Goal: Transaction & Acquisition: Download file/media

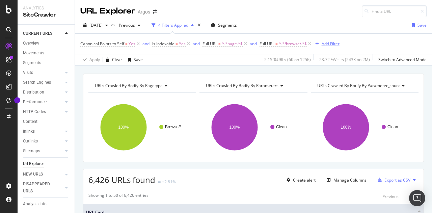
click at [334, 45] on div "Add Filter" at bounding box center [331, 44] width 18 height 6
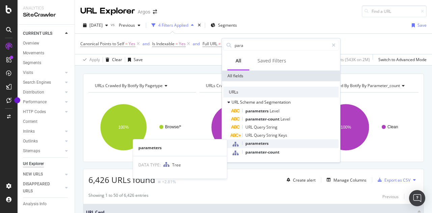
type input "para"
click at [265, 144] on span "parameters" at bounding box center [256, 143] width 23 height 6
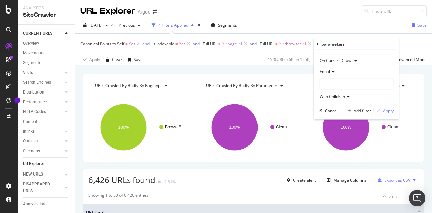
click at [332, 84] on div at bounding box center [357, 84] width 74 height 11
click at [333, 99] on span "Clean" at bounding box center [332, 98] width 11 height 6
click at [388, 109] on div "Apply" at bounding box center [388, 111] width 10 height 6
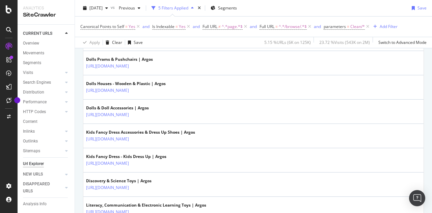
scroll to position [1256, 0]
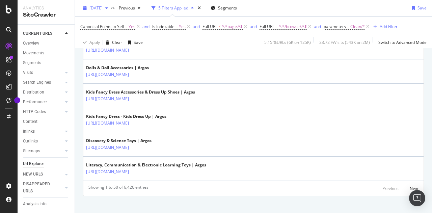
click at [101, 6] on span "[DATE]" at bounding box center [95, 8] width 13 height 6
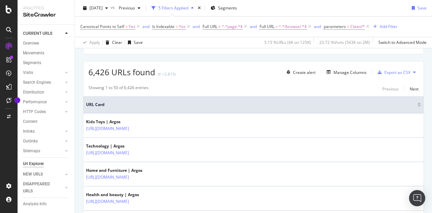
scroll to position [0, 0]
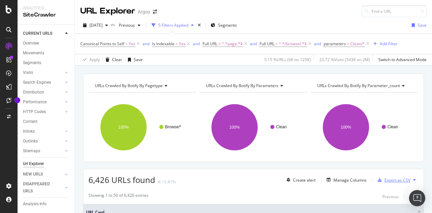
click at [391, 177] on div "Export as CSV" at bounding box center [398, 180] width 26 height 6
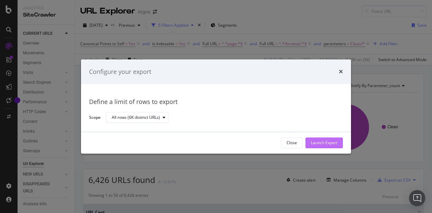
click at [322, 141] on div "Launch Export" at bounding box center [324, 143] width 27 height 6
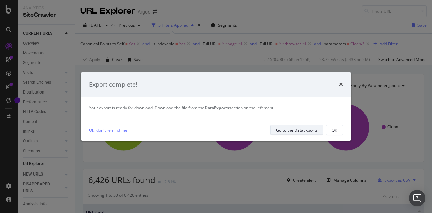
click at [296, 128] on div "Go to the DataExports" at bounding box center [297, 130] width 42 height 6
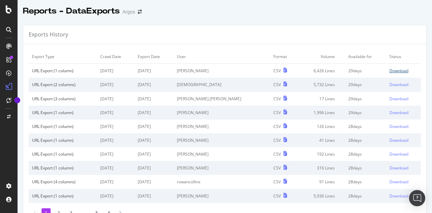
click at [390, 70] on div "Download" at bounding box center [399, 71] width 19 height 6
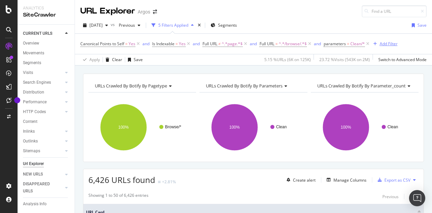
click at [392, 44] on div "Add Filter" at bounding box center [389, 44] width 18 height 6
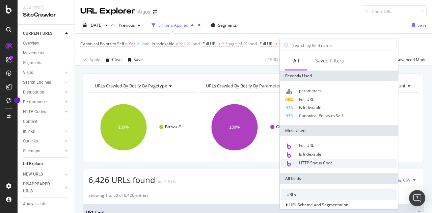
click at [312, 162] on span "HTTP Status Code" at bounding box center [316, 163] width 34 height 6
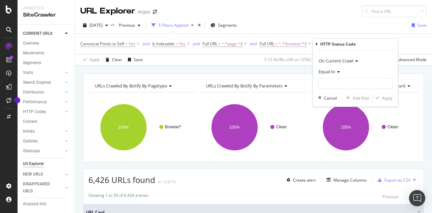
click at [326, 73] on span "Equal to" at bounding box center [327, 72] width 17 height 6
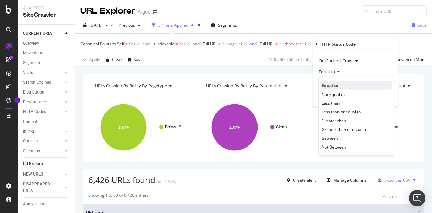
click at [328, 84] on span "Equal to" at bounding box center [330, 85] width 17 height 6
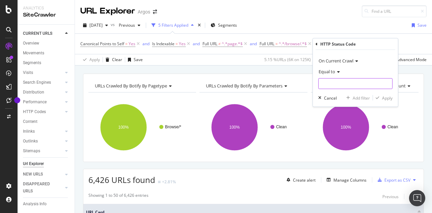
click at [330, 85] on input "number" at bounding box center [355, 83] width 74 height 11
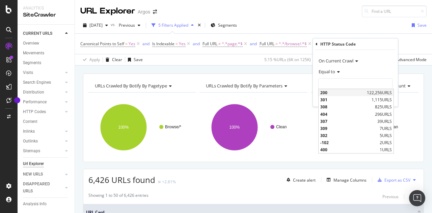
click at [328, 93] on span "200" at bounding box center [342, 93] width 45 height 6
type input "200"
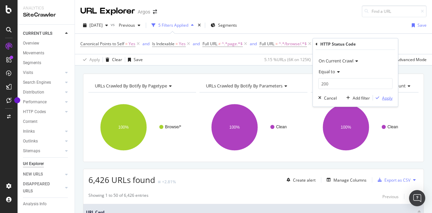
click at [384, 98] on div "Apply" at bounding box center [387, 98] width 10 height 6
